Goal: Information Seeking & Learning: Learn about a topic

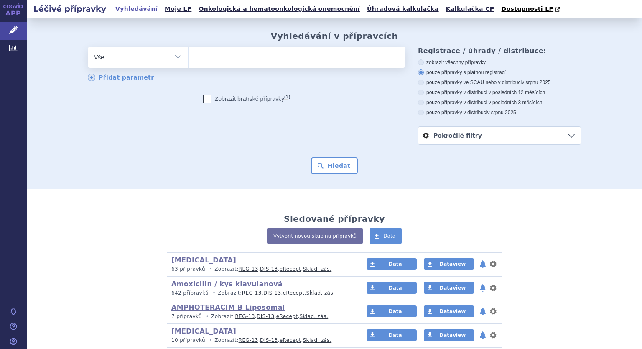
click at [173, 56] on select "Vše Přípravek/SUKL kód MAH VPOIS ATC/Aktivní látka Léková forma Síla" at bounding box center [138, 56] width 100 height 19
select select "filter-atc-group"
click at [88, 47] on select "Vše Přípravek/SUKL kód MAH VPOIS ATC/Aktivní látka Léková forma Síla" at bounding box center [138, 56] width 100 height 19
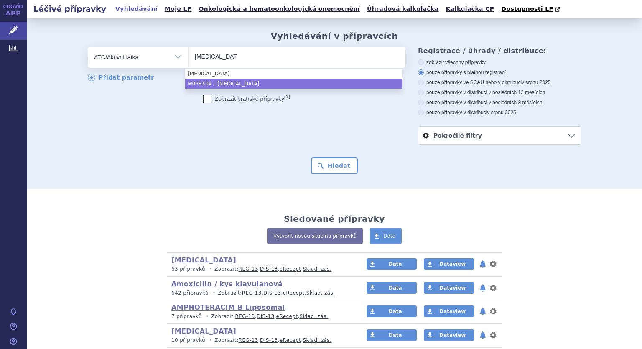
type input "denosumab"
select select "M05BX04"
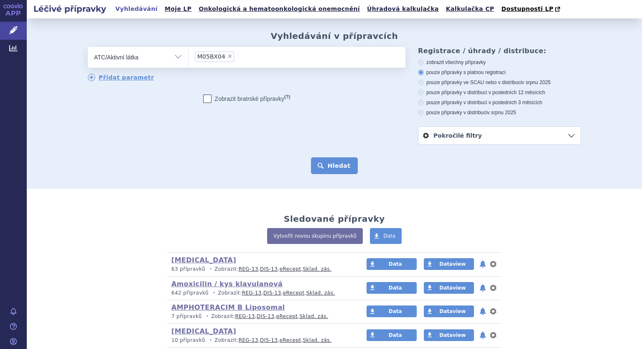
click at [334, 168] on button "Hledat" at bounding box center [334, 165] width 47 height 17
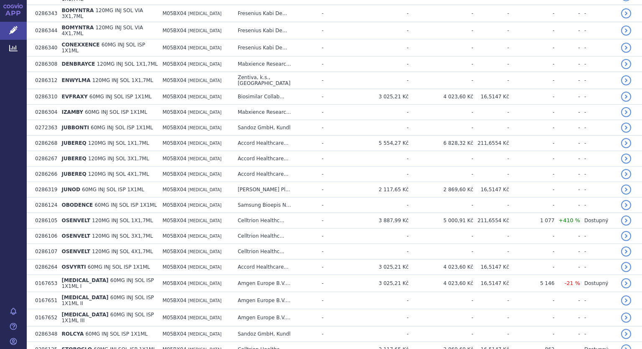
scroll to position [329, 0]
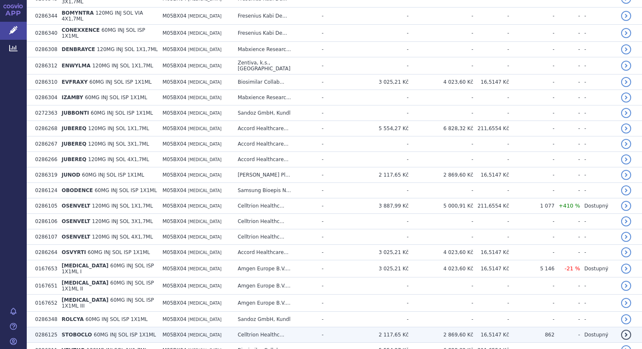
click at [551, 327] on td "862" at bounding box center [532, 334] width 46 height 15
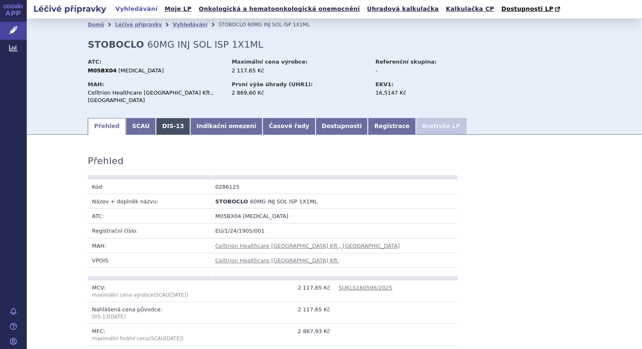
click at [158, 121] on link "DIS-13" at bounding box center [173, 126] width 34 height 17
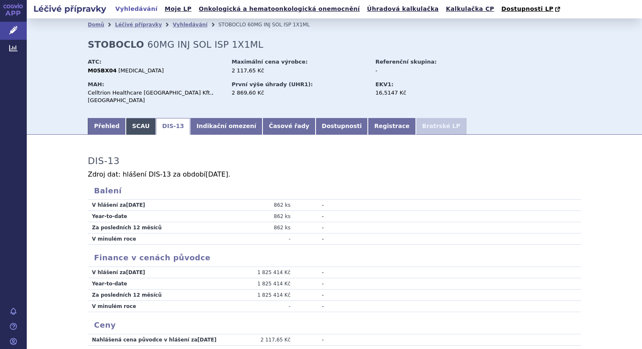
click at [135, 122] on link "SCAU" at bounding box center [141, 126] width 30 height 17
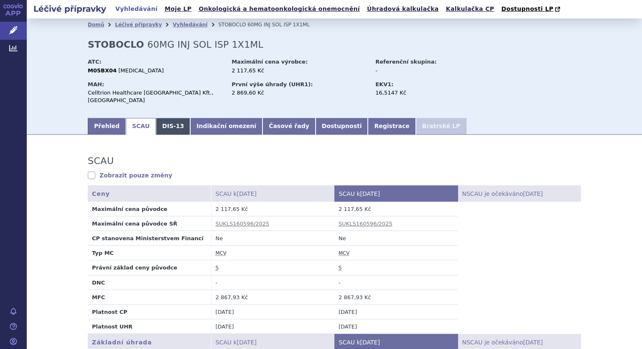
click at [158, 123] on link "DIS-13" at bounding box center [173, 126] width 34 height 17
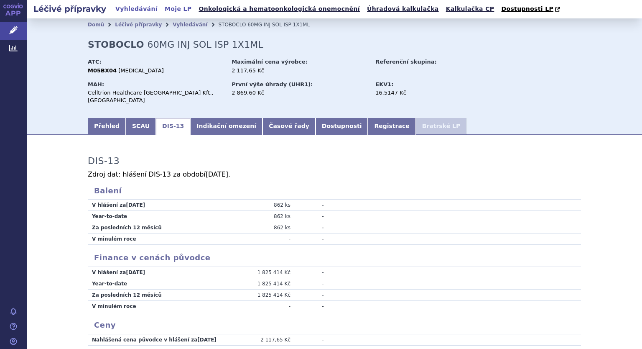
click at [163, 11] on link "Moje LP" at bounding box center [178, 8] width 32 height 11
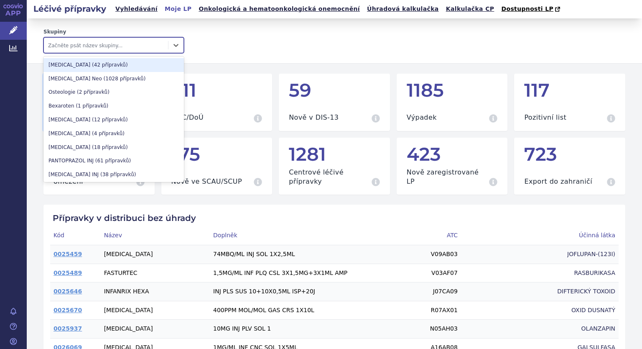
click at [133, 48] on div at bounding box center [106, 45] width 116 height 10
click at [96, 60] on div "Denosumab (42 přípravků)" at bounding box center [113, 65] width 140 height 14
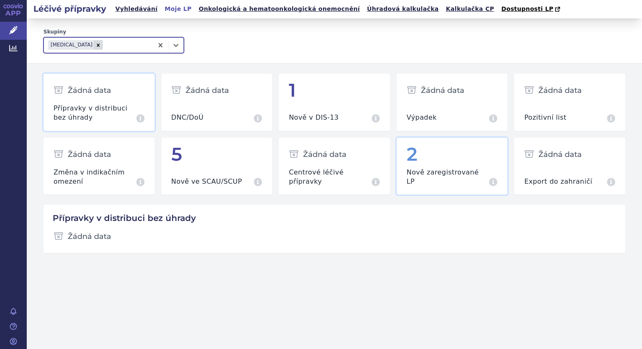
click at [456, 167] on div "2 Nově zaregistrované LP Přípravky za posledních 30 dní" at bounding box center [452, 166] width 111 height 57
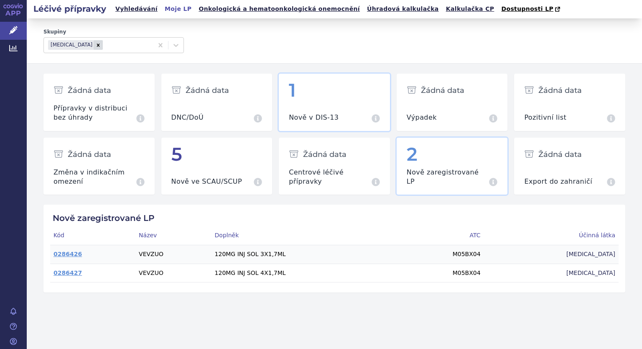
click at [343, 109] on div "Nově v DIS-13 Přípravky za srpen 2025 (nedistribuované v předchozím měsíci)" at bounding box center [334, 113] width 91 height 19
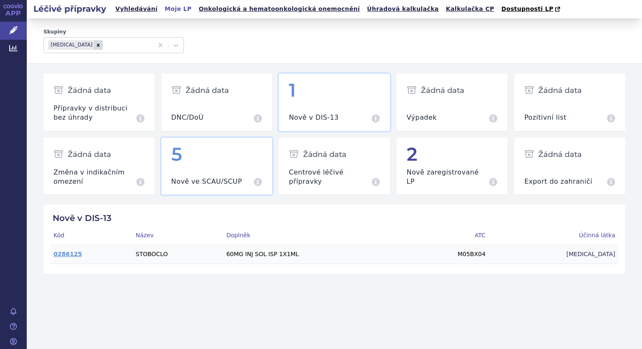
click at [192, 165] on div "5 Nově ve SCAU/SCUP Přípravky za říjen 2025 (oproti předchozímu seznamu)" at bounding box center [216, 166] width 111 height 57
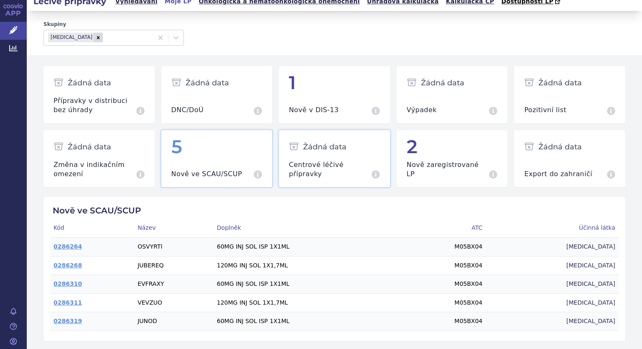
scroll to position [10, 0]
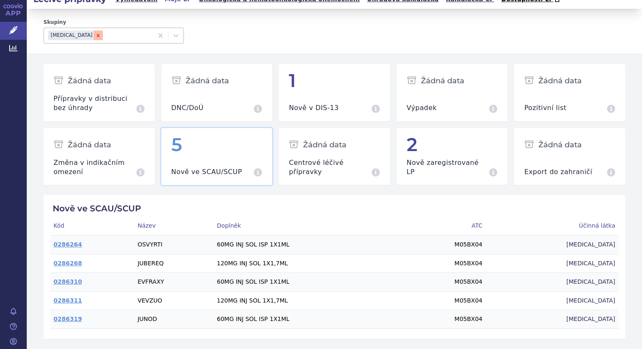
click at [94, 40] on div "Remove Denosumab" at bounding box center [98, 36] width 9 height 10
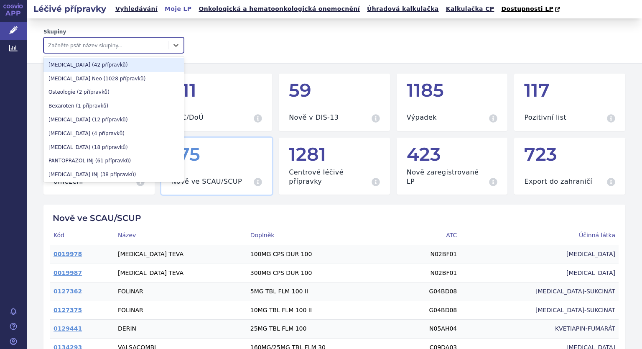
click at [78, 46] on div at bounding box center [106, 45] width 116 height 10
type input "u"
type input "d"
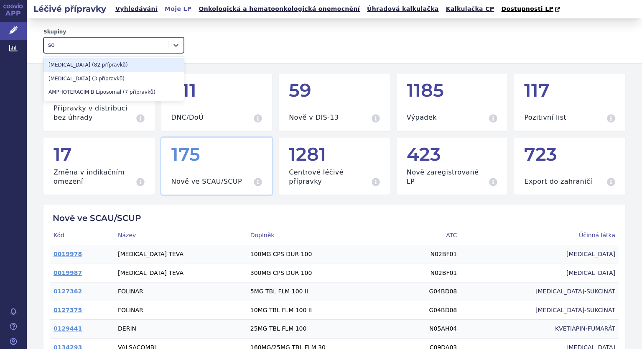
type input "s"
type input "terip"
click at [72, 70] on div "TERIPARATIDE (21 přípravků)" at bounding box center [113, 65] width 140 height 14
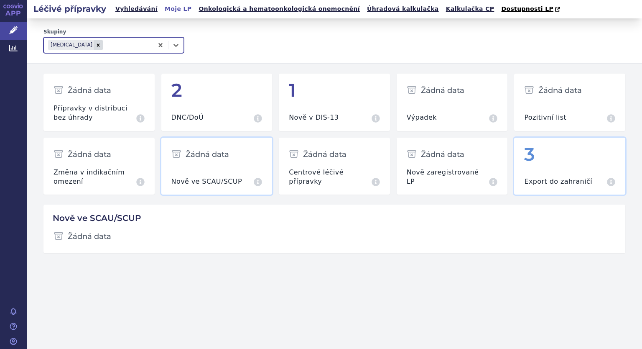
click at [549, 162] on div "3" at bounding box center [569, 154] width 91 height 20
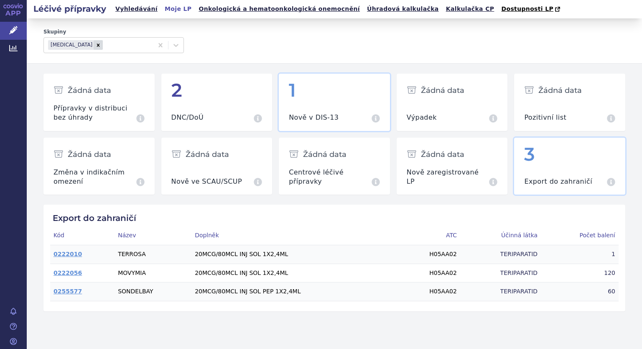
click at [310, 94] on div "1" at bounding box center [334, 90] width 91 height 20
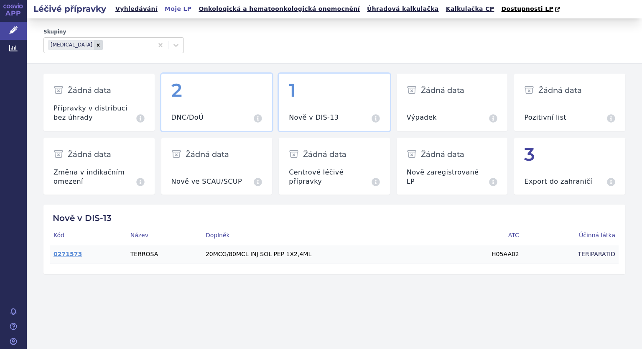
click at [182, 97] on div "2" at bounding box center [216, 90] width 91 height 20
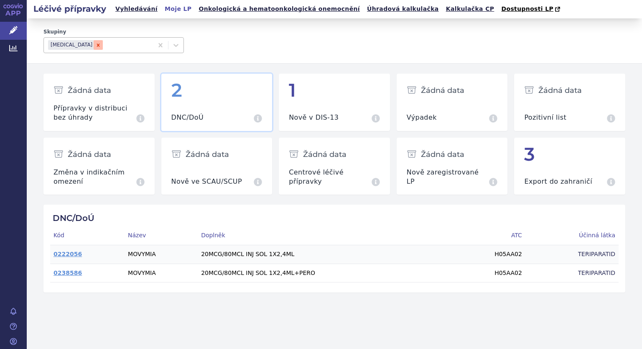
click at [97, 46] on icon "Remove TERIPARATIDE" at bounding box center [98, 44] width 3 height 3
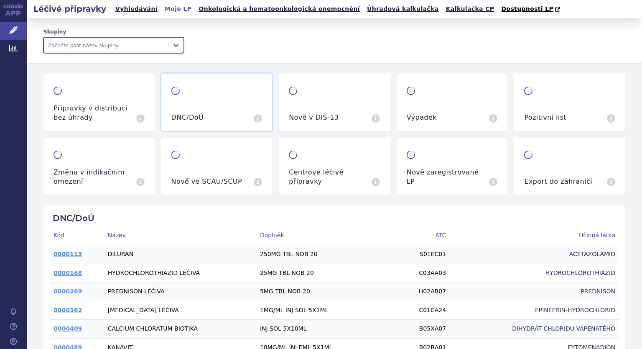
click at [87, 47] on div at bounding box center [106, 45] width 116 height 10
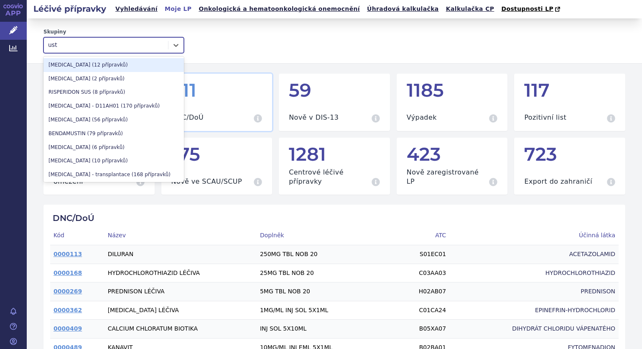
type input "uste"
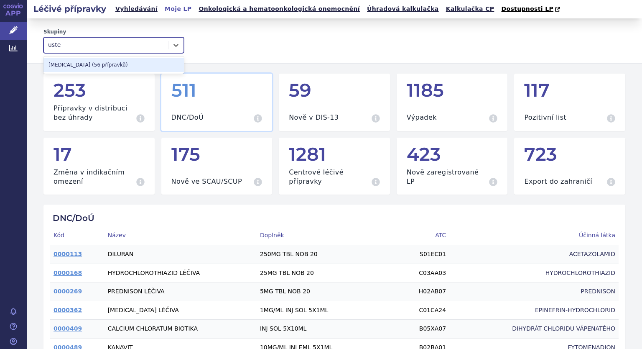
click at [76, 69] on div "USTEKINUMAB (56 přípravků)" at bounding box center [113, 65] width 140 height 14
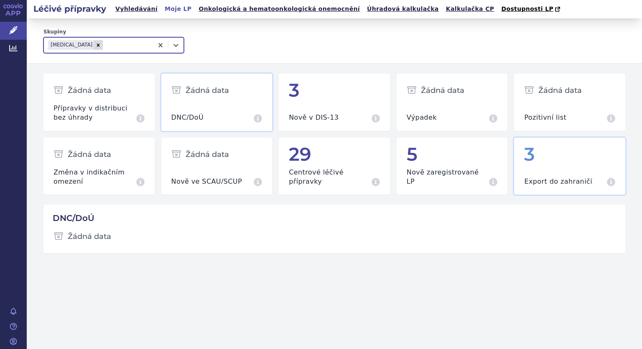
click at [553, 187] on div "3 Export do zahraničí Přípravky za srpen 2025" at bounding box center [569, 166] width 111 height 57
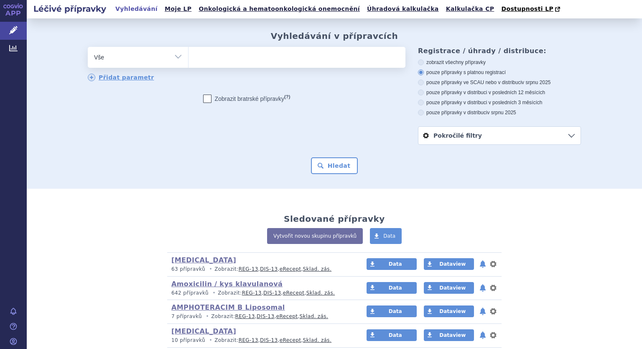
click at [176, 54] on select "Vše Přípravek/SUKL kód MAH VPOIS ATC/Aktivní látka Léková forma Síla" at bounding box center [138, 56] width 100 height 19
select select "filter-atc-group"
click at [88, 47] on select "Vše Přípravek/SUKL kód MAH VPOIS ATC/Aktivní látka Léková forma Síla" at bounding box center [138, 56] width 100 height 19
click at [199, 58] on ul at bounding box center [297, 56] width 217 height 18
click at [189, 58] on select at bounding box center [188, 56] width 0 height 21
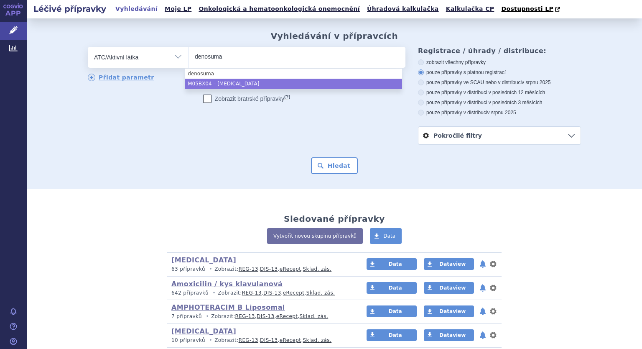
type input "denosuma"
select select "M05BX04"
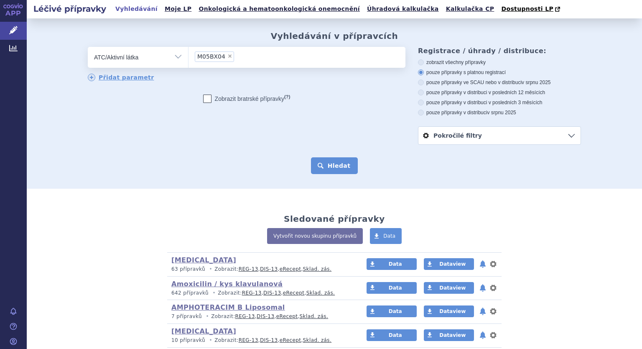
click at [331, 166] on button "Hledat" at bounding box center [334, 165] width 47 height 17
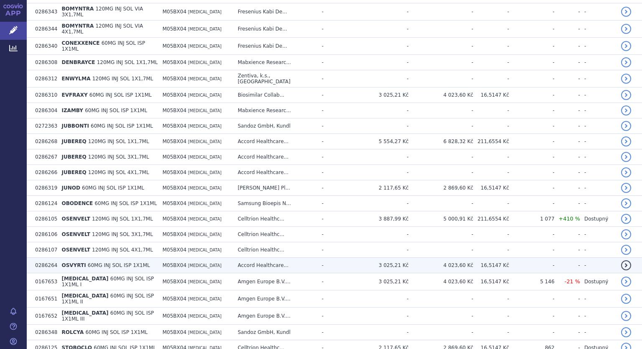
scroll to position [293, 0]
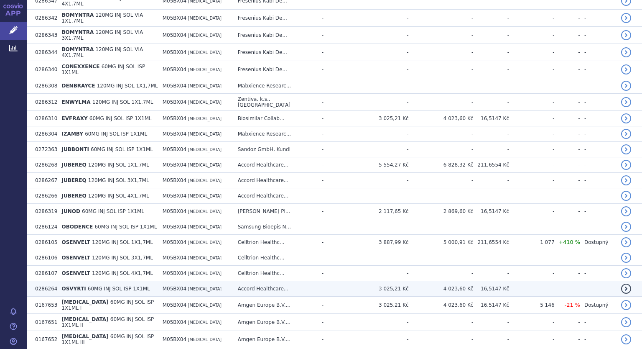
click at [84, 281] on td "OSVYRTI 60MG INJ SOL ISP 1X1ML" at bounding box center [107, 288] width 101 height 15
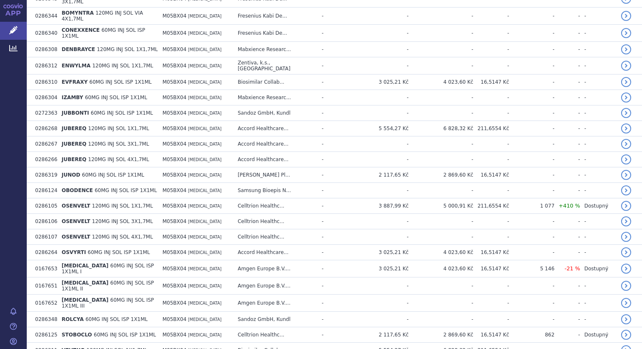
scroll to position [245, 0]
